Goal: Task Accomplishment & Management: Manage account settings

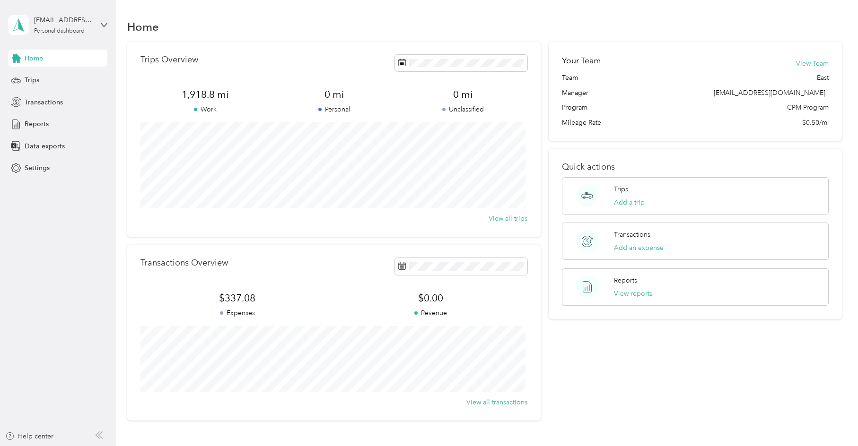
click at [33, 58] on span "Home" at bounding box center [34, 58] width 18 height 10
click at [43, 143] on span "Data exports" at bounding box center [45, 146] width 40 height 10
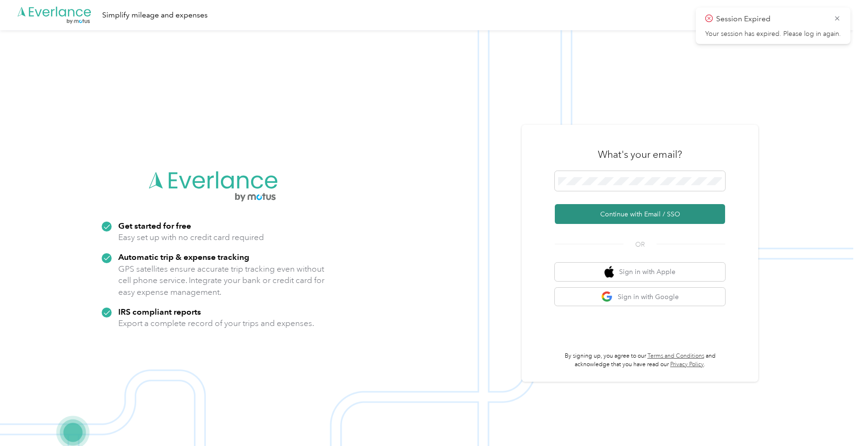
click at [651, 220] on button "Continue with Email / SSO" at bounding box center [640, 214] width 170 height 20
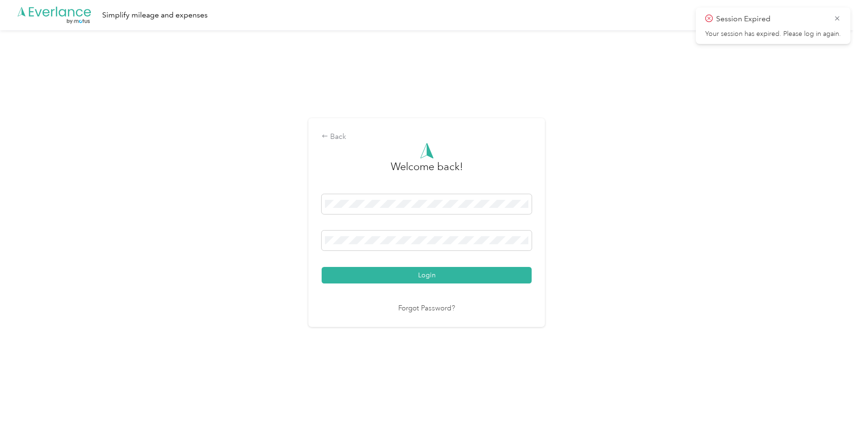
click at [428, 273] on button "Login" at bounding box center [427, 275] width 210 height 17
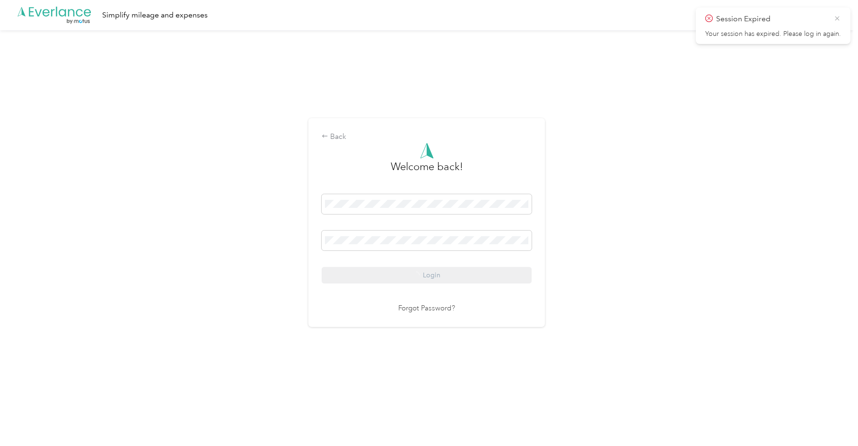
click at [835, 17] on icon at bounding box center [837, 18] width 8 height 9
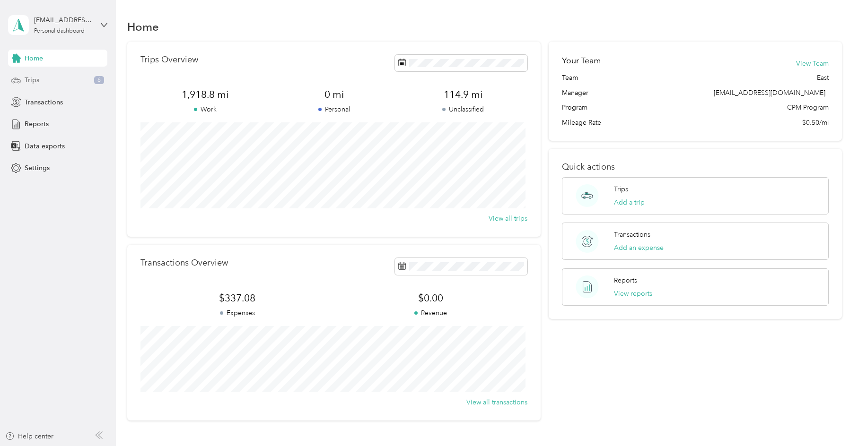
click at [35, 81] on span "Trips" at bounding box center [32, 80] width 15 height 10
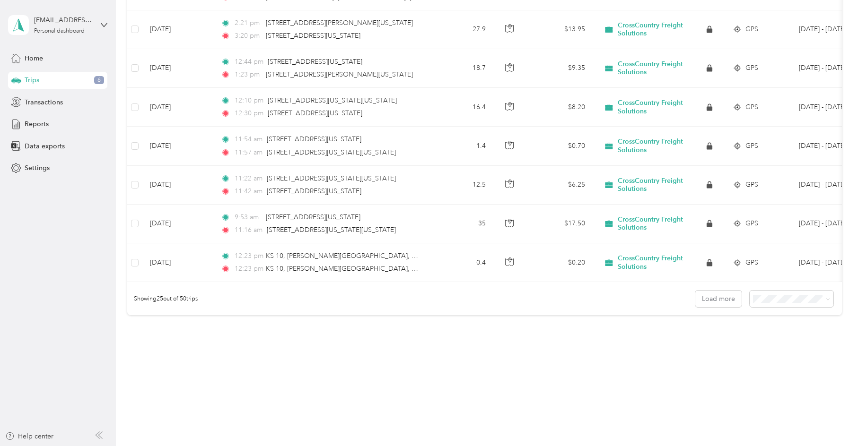
scroll to position [856, 0]
click at [717, 300] on button "Load more" at bounding box center [718, 299] width 46 height 17
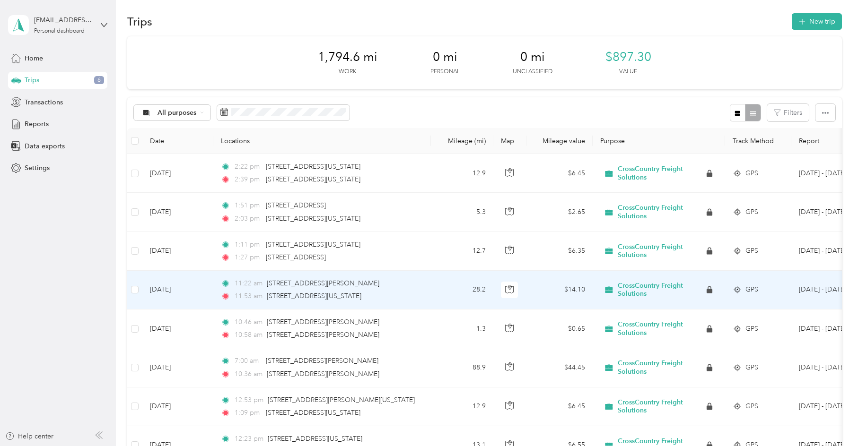
scroll to position [0, 0]
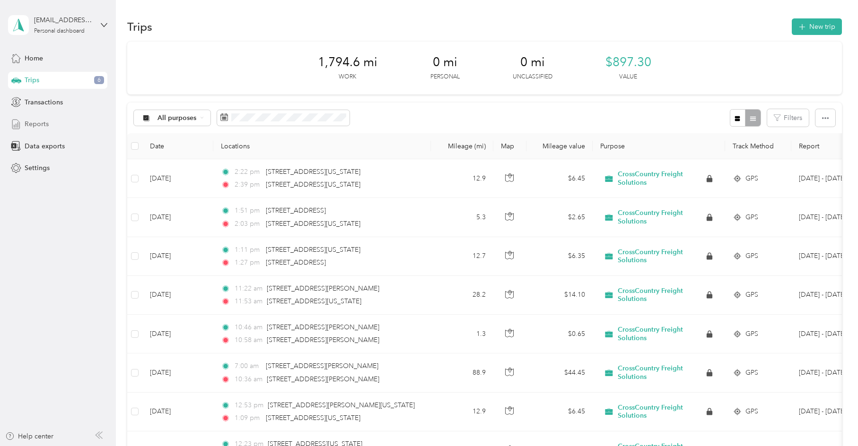
click at [39, 120] on span "Reports" at bounding box center [37, 124] width 24 height 10
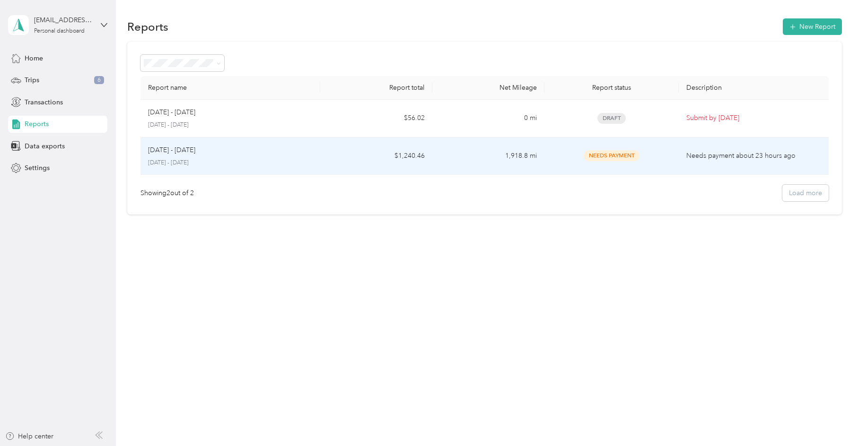
click at [670, 158] on div "Needs Payment" at bounding box center [612, 155] width 120 height 11
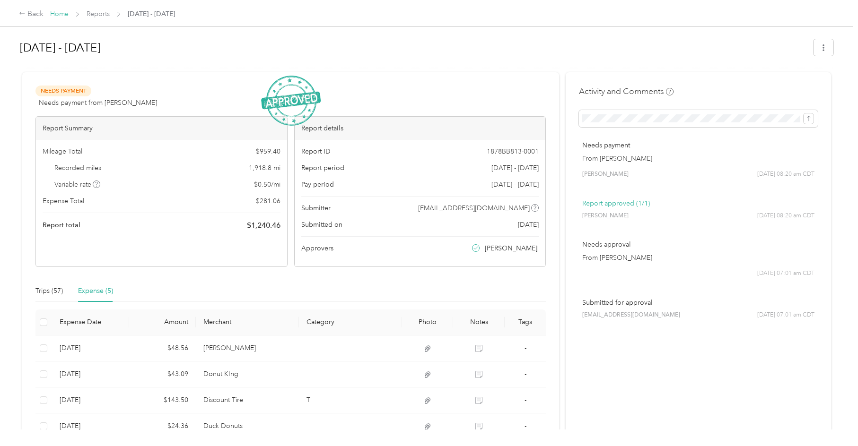
click at [58, 14] on link "Home" at bounding box center [59, 14] width 18 height 8
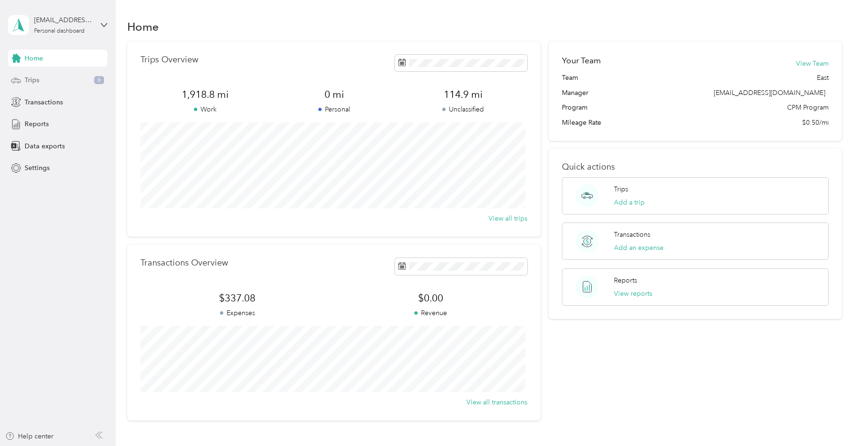
click at [45, 80] on div "Trips 6" at bounding box center [57, 80] width 99 height 17
